Goal: Navigation & Orientation: Go to known website

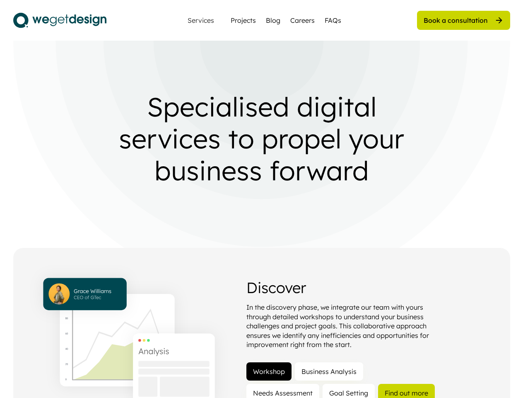
click at [261, 199] on img at bounding box center [261, 144] width 497 height 289
click at [262, 199] on img at bounding box center [261, 144] width 497 height 289
click at [262, 145] on div "Specialised digital services to propel your business forward" at bounding box center [262, 138] width 332 height 95
click at [262, 138] on div "Specialised digital services to propel your business forward" at bounding box center [262, 138] width 332 height 95
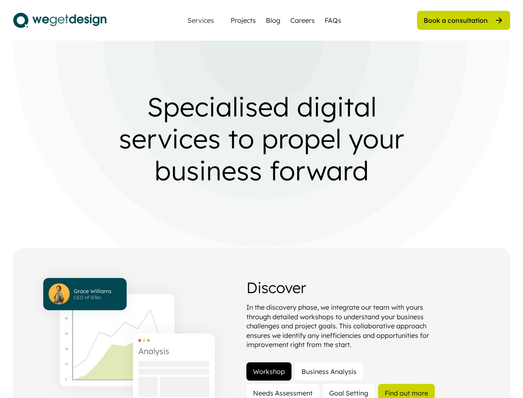
click at [262, 138] on div "Specialised digital services to propel your business forward" at bounding box center [262, 138] width 332 height 95
click at [262, 323] on div "In the discovery phase, we integrate our team with yours through detailed works…" at bounding box center [344, 326] width 195 height 46
click at [129, 330] on img at bounding box center [129, 340] width 202 height 155
click at [371, 338] on div "In the discovery phase, we integrate our team with yours through detailed works…" at bounding box center [344, 326] width 195 height 46
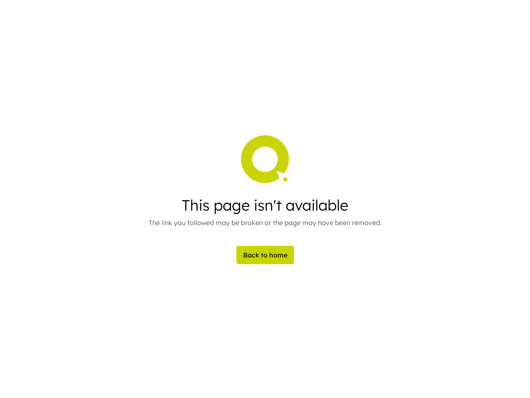
click at [265, 199] on div "This page isn't available" at bounding box center [265, 205] width 233 height 15
click at [265, 159] on img at bounding box center [265, 159] width 50 height 51
click at [265, 231] on div "This page isn't available The link you followed may be broken or the page may h…" at bounding box center [265, 231] width 233 height 66
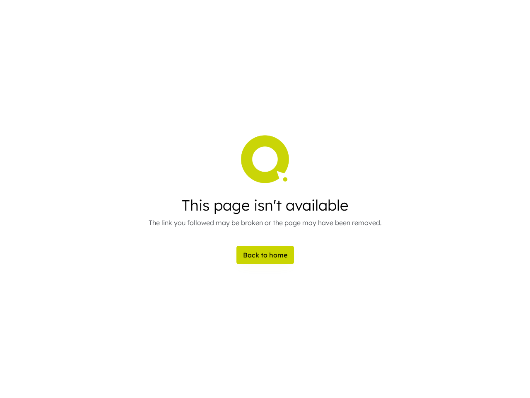
click at [265, 205] on div "This page isn't available" at bounding box center [265, 205] width 233 height 15
click at [265, 223] on div "The link you followed may be broken or the page may have been removed." at bounding box center [265, 223] width 233 height 10
click at [265, 255] on button "Back to home" at bounding box center [266, 255] width 58 height 18
